Goal: Task Accomplishment & Management: Use online tool/utility

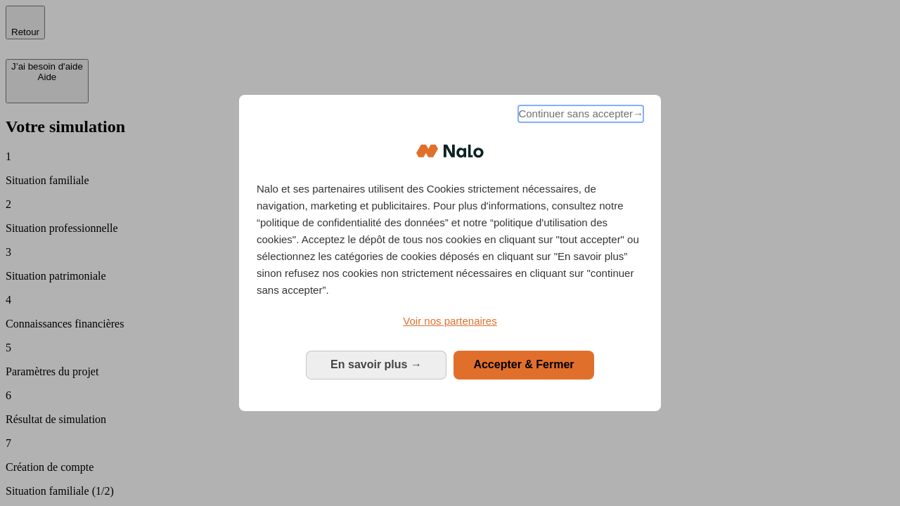
click at [579, 116] on span "Continuer sans accepter →" at bounding box center [580, 113] width 125 height 17
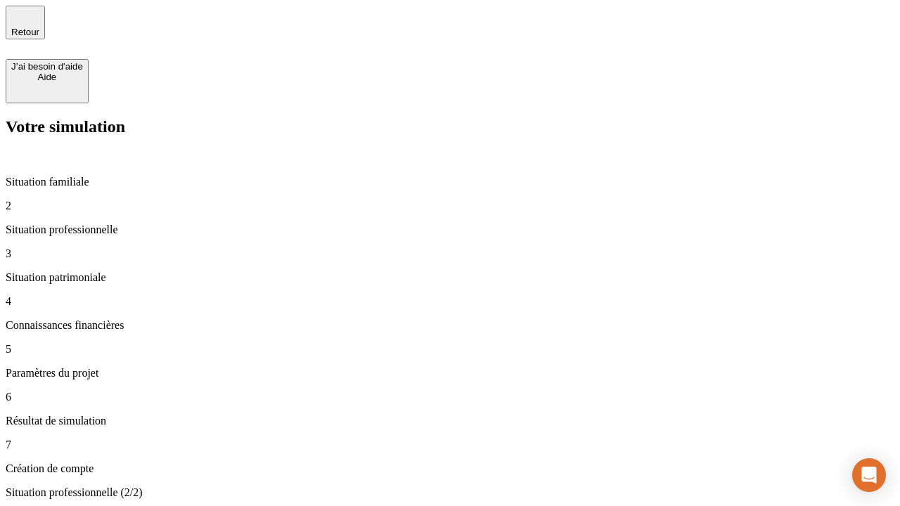
type input "30 000"
type input "0"
type input "1 000"
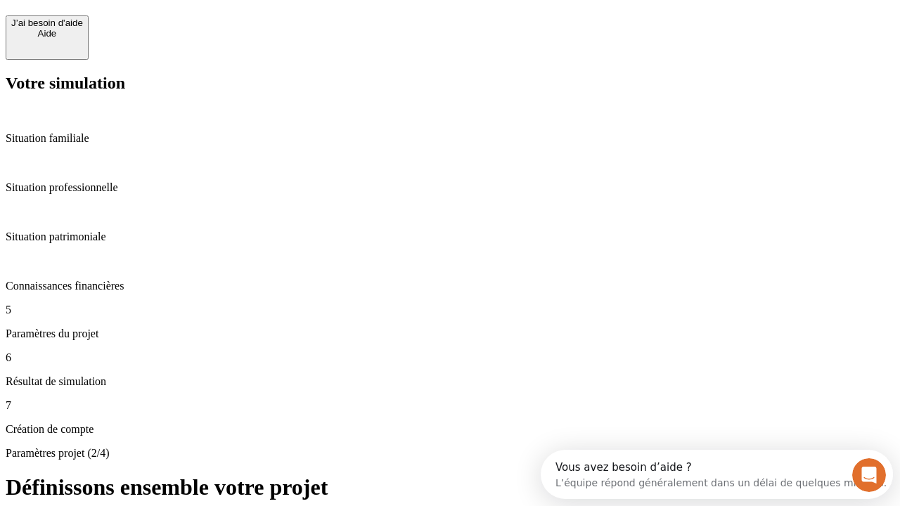
scroll to position [27, 0]
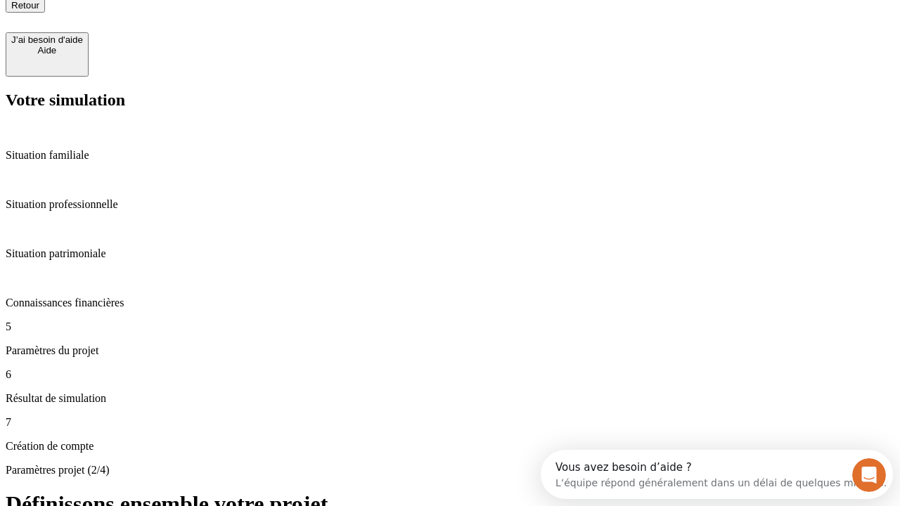
type input "40"
type input "64"
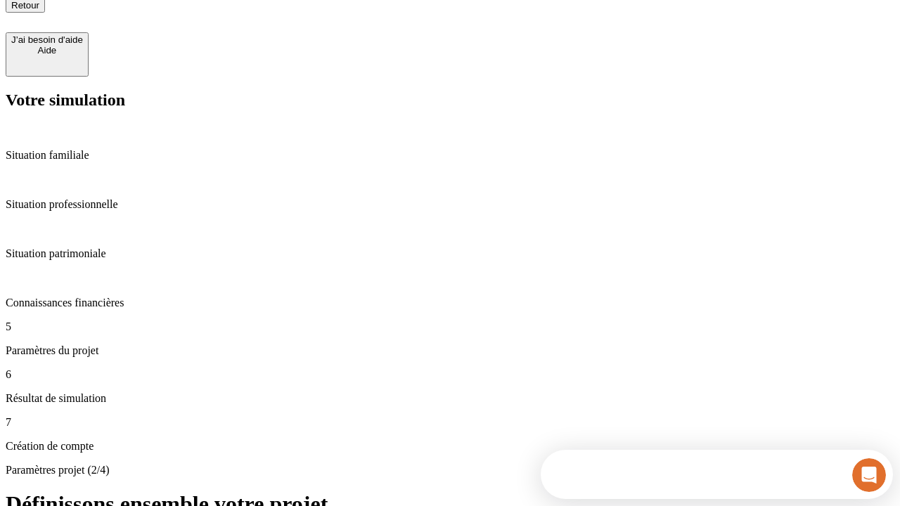
type input "200 000"
type input "640"
